Goal: Communication & Community: Answer question/provide support

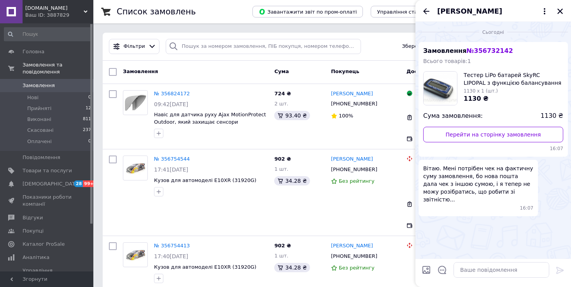
scroll to position [324, 0]
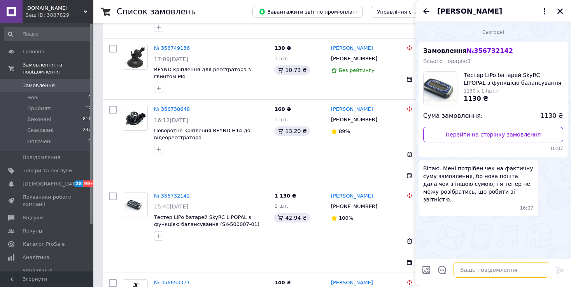
click at [484, 268] on textarea at bounding box center [501, 270] width 96 height 16
click at [493, 267] on textarea at bounding box center [501, 270] width 96 height 16
click at [428, 11] on icon "Назад" at bounding box center [426, 11] width 6 height 6
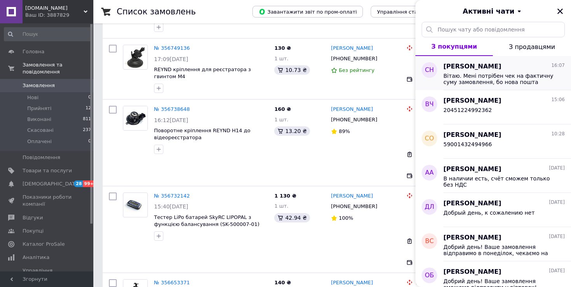
click at [464, 74] on span "Вітаю. Мені потрібен чек на фактичну суму замовлення, бо нова пошта дала чек з …" at bounding box center [498, 79] width 110 height 12
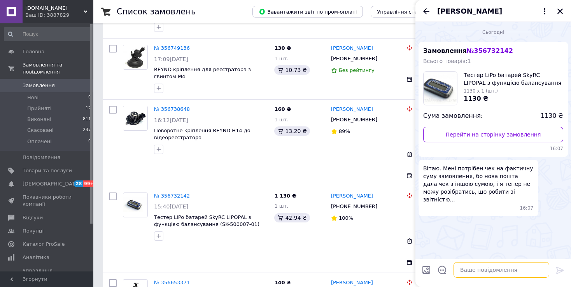
click at [467, 275] on textarea at bounding box center [501, 270] width 96 height 16
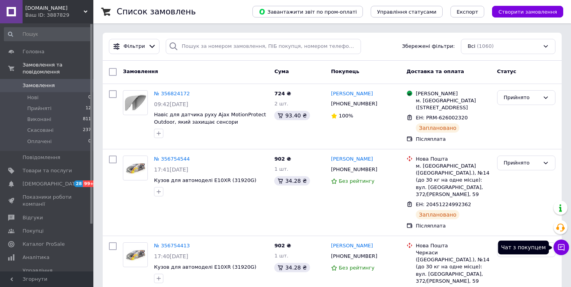
click at [562, 244] on icon at bounding box center [561, 247] width 7 height 7
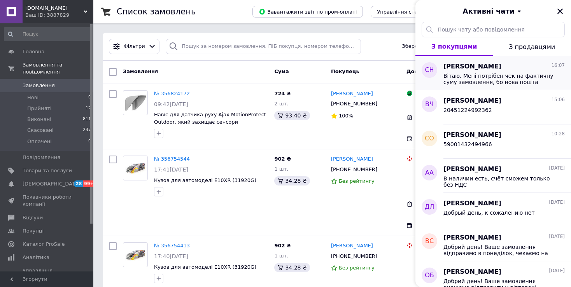
click at [469, 74] on span "Вітаю. Мені потрібен чек на фактичну суму замовлення, бо нова пошта дала чек з …" at bounding box center [498, 79] width 110 height 12
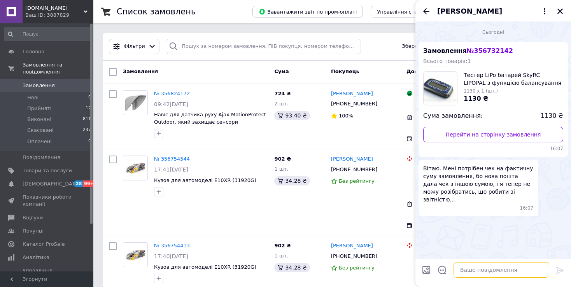
click at [466, 268] on textarea at bounding box center [501, 270] width 96 height 16
type textarea "На вайбер отправили"
click at [562, 11] on icon "Закрити" at bounding box center [559, 11] width 7 height 7
